Goal: Information Seeking & Learning: Learn about a topic

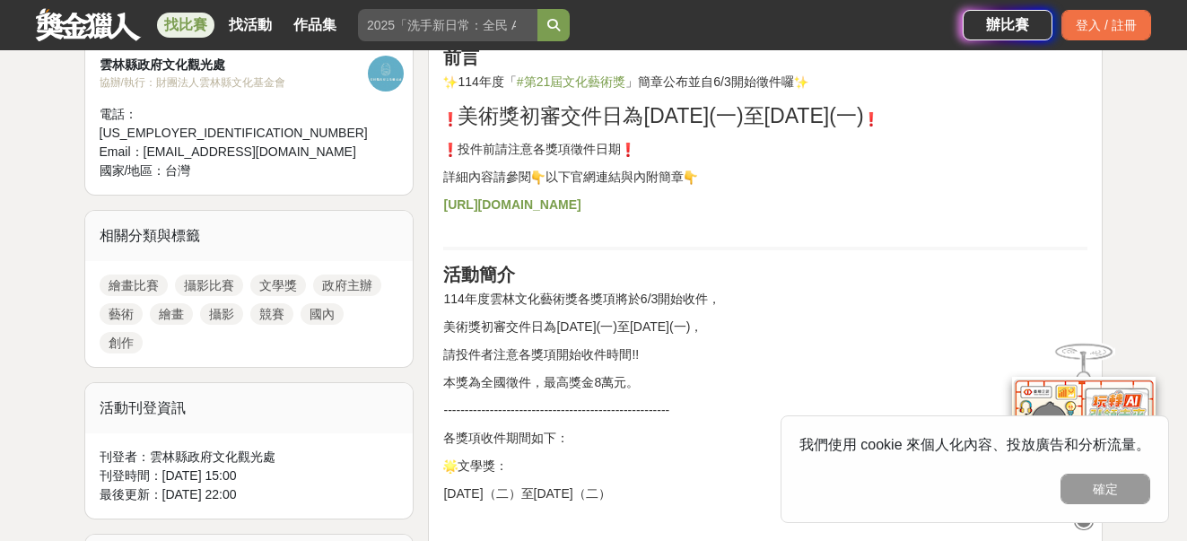
scroll to position [807, 0]
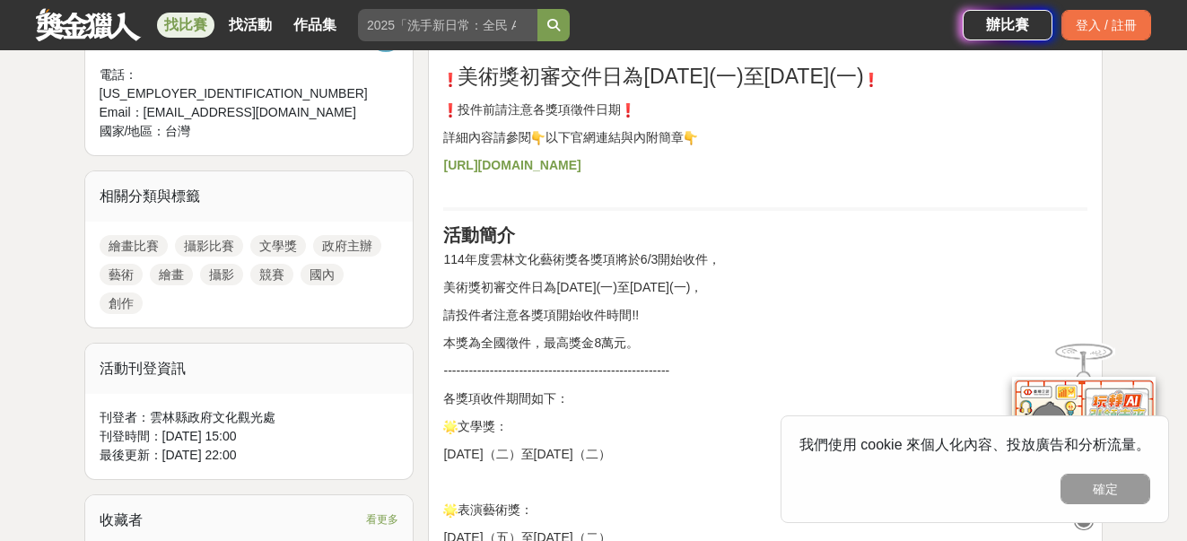
click at [512, 165] on strong "https://gov.tw/3kz" at bounding box center [511, 165] width 137 height 14
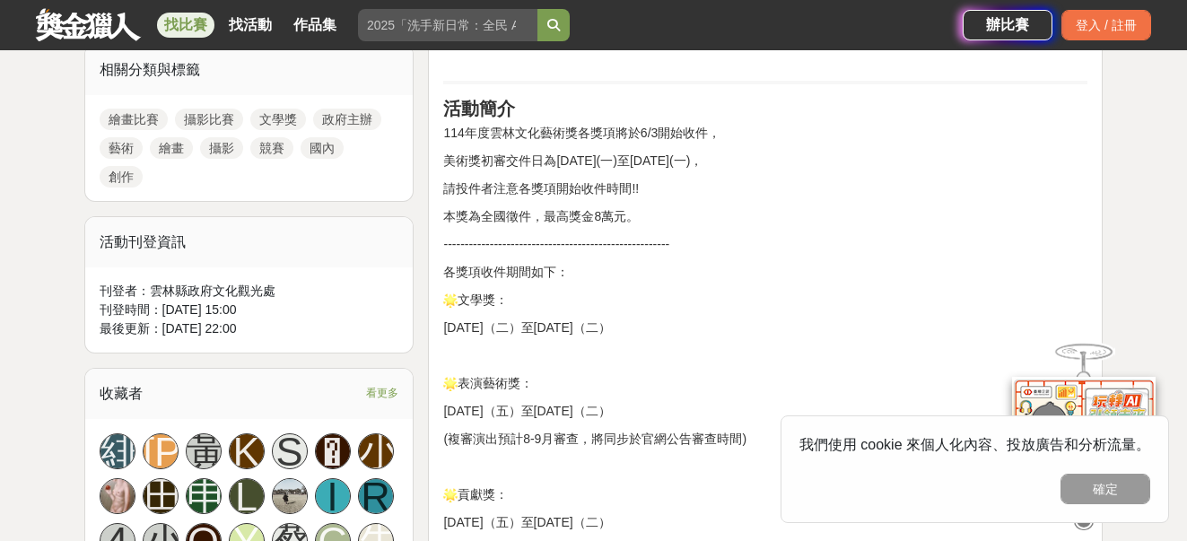
scroll to position [718, 0]
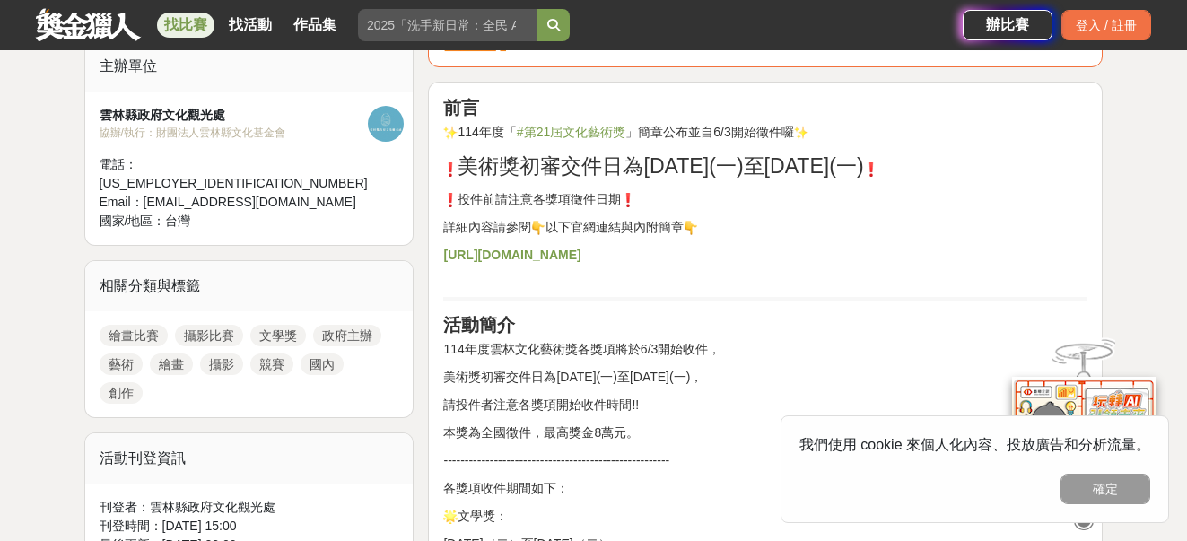
click at [902, 250] on p "https://gov.tw/3kz" at bounding box center [765, 265] width 644 height 38
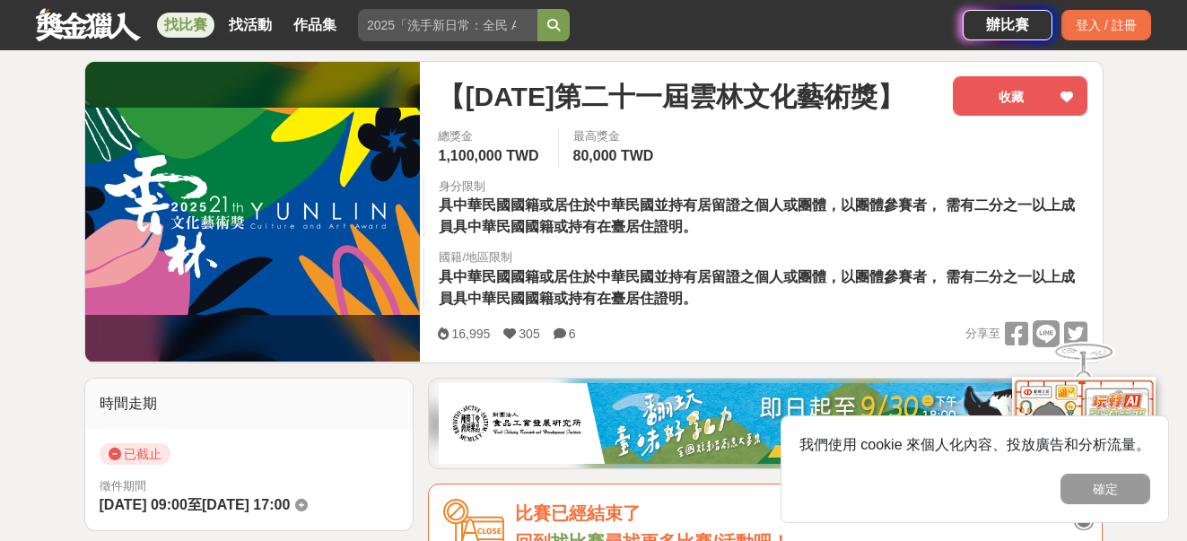
scroll to position [0, 0]
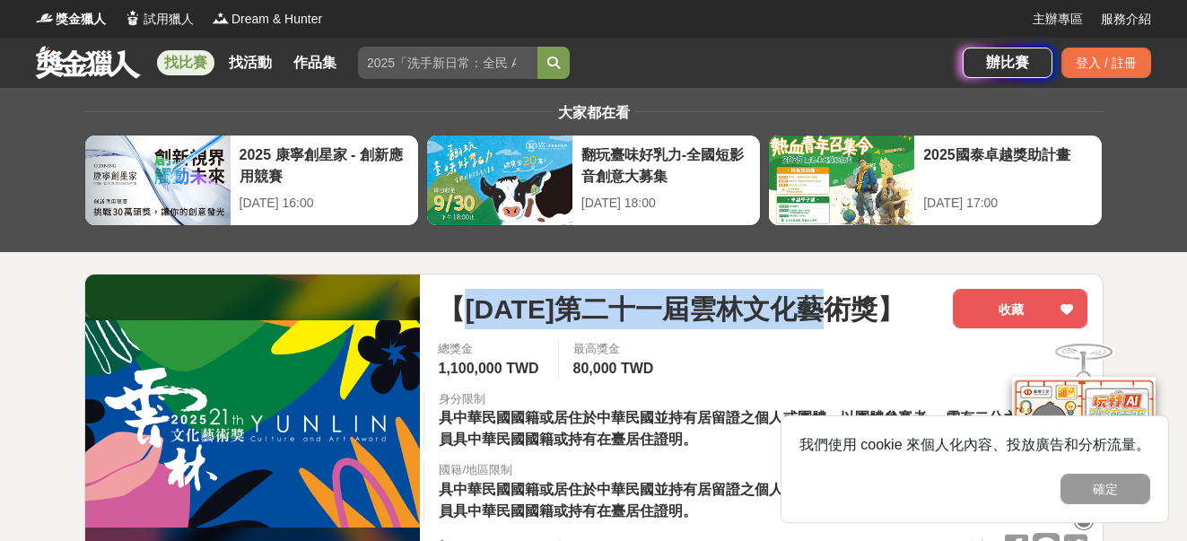
drag, startPoint x: 464, startPoint y: 313, endPoint x: 856, endPoint y: 325, distance: 392.2
click at [856, 325] on span "【114年第二十一屆雲林文化藝術獎】" at bounding box center [671, 309] width 466 height 40
copy span "114年第二十一屆雲林文化藝術獎"
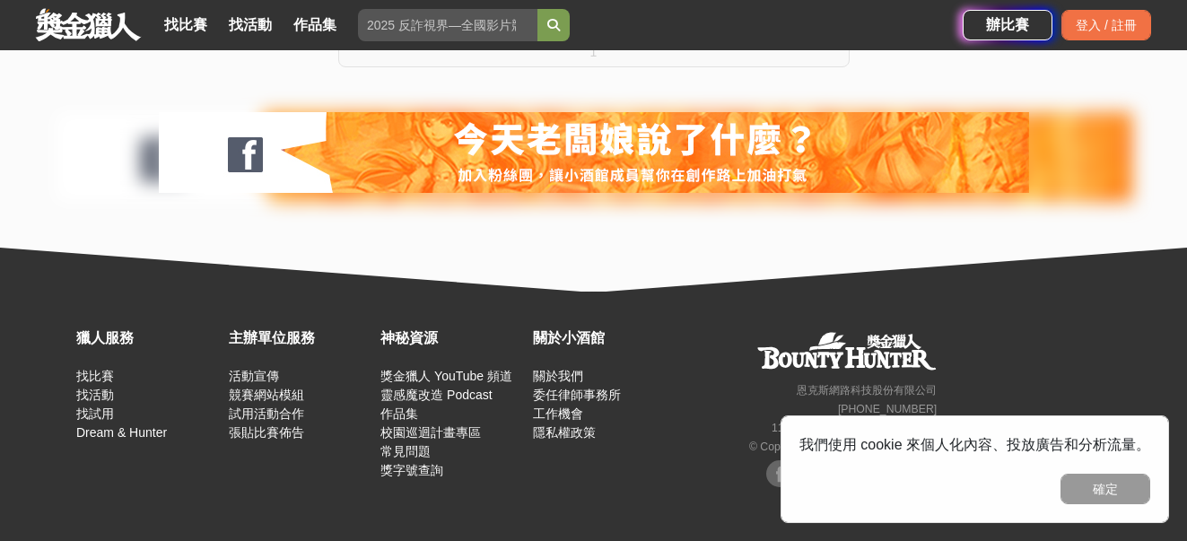
scroll to position [578, 0]
